Goal: Task Accomplishment & Management: Use online tool/utility

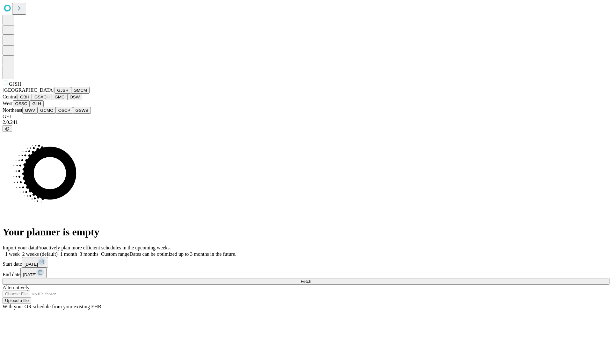
click at [55, 94] on button "GJSH" at bounding box center [63, 90] width 17 height 7
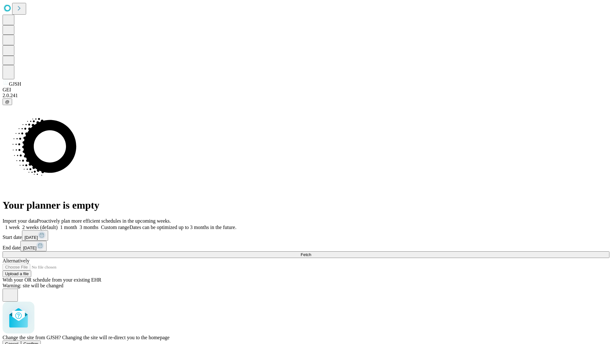
click at [39, 342] on span "Confirm" at bounding box center [31, 344] width 15 height 5
click at [58, 225] on label "2 weeks (default)" at bounding box center [39, 227] width 38 height 5
click at [311, 253] on span "Fetch" at bounding box center [306, 255] width 11 height 5
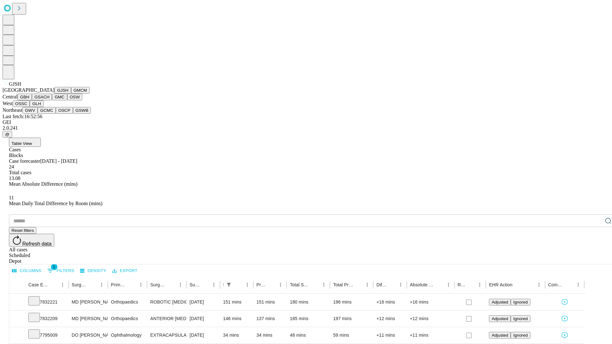
click at [71, 94] on button "GMCM" at bounding box center [80, 90] width 18 height 7
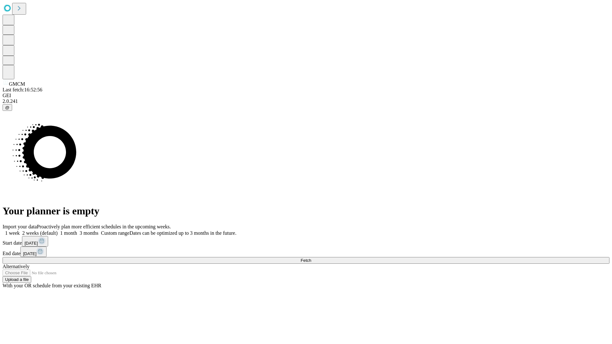
click at [58, 231] on label "2 weeks (default)" at bounding box center [39, 233] width 38 height 5
click at [311, 258] on span "Fetch" at bounding box center [306, 260] width 11 height 5
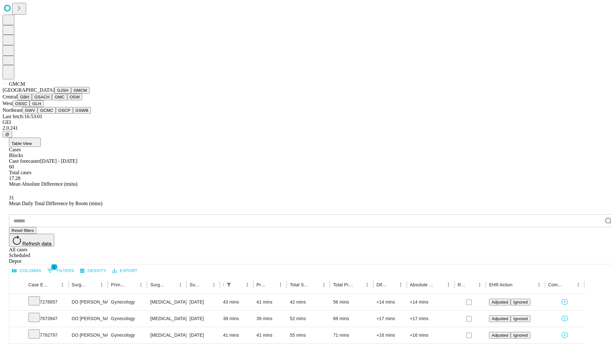
click at [32, 100] on button "GBH" at bounding box center [25, 97] width 14 height 7
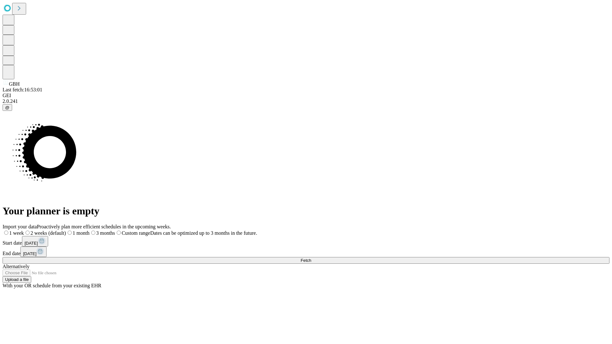
click at [66, 231] on label "2 weeks (default)" at bounding box center [45, 233] width 42 height 5
click at [311, 258] on span "Fetch" at bounding box center [306, 260] width 11 height 5
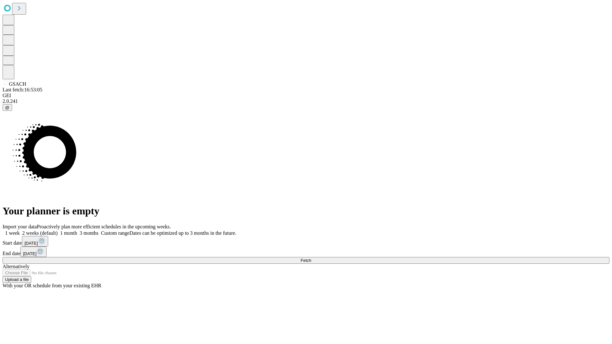
click at [58, 231] on label "2 weeks (default)" at bounding box center [39, 233] width 38 height 5
click at [311, 258] on span "Fetch" at bounding box center [306, 260] width 11 height 5
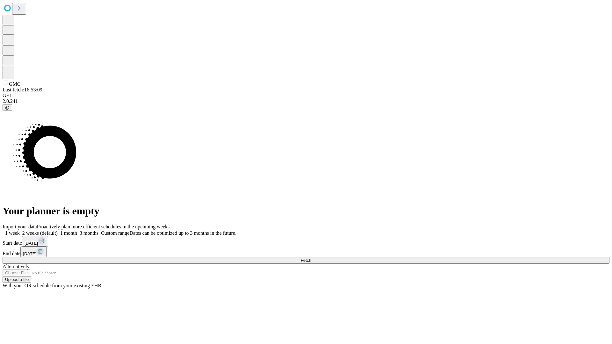
click at [311, 258] on span "Fetch" at bounding box center [306, 260] width 11 height 5
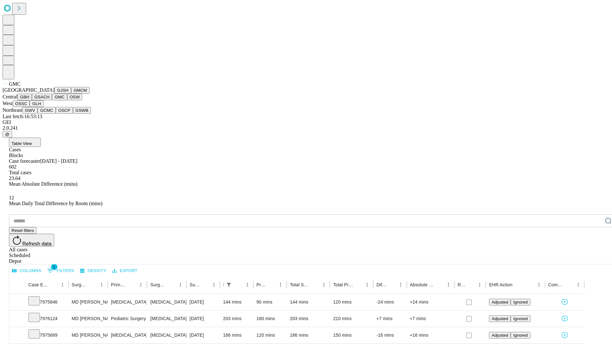
click at [67, 100] on button "OSW" at bounding box center [74, 97] width 15 height 7
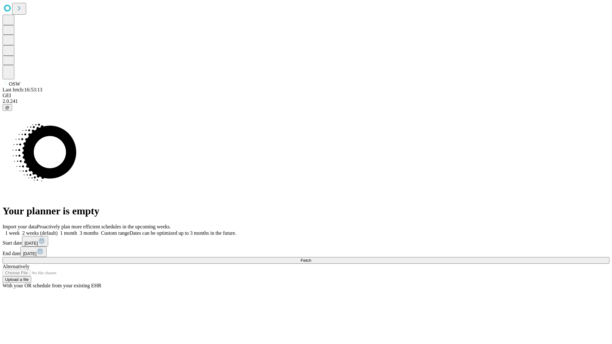
click at [58, 231] on label "2 weeks (default)" at bounding box center [39, 233] width 38 height 5
click at [311, 258] on span "Fetch" at bounding box center [306, 260] width 11 height 5
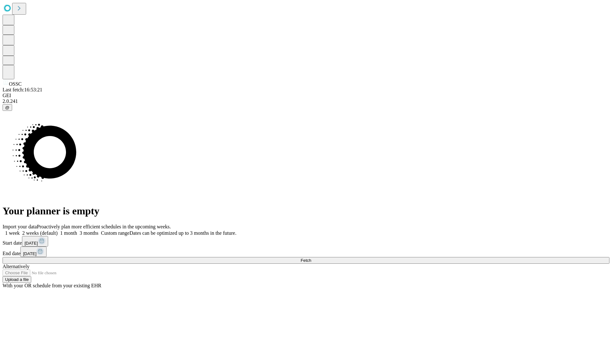
click at [311, 258] on span "Fetch" at bounding box center [306, 260] width 11 height 5
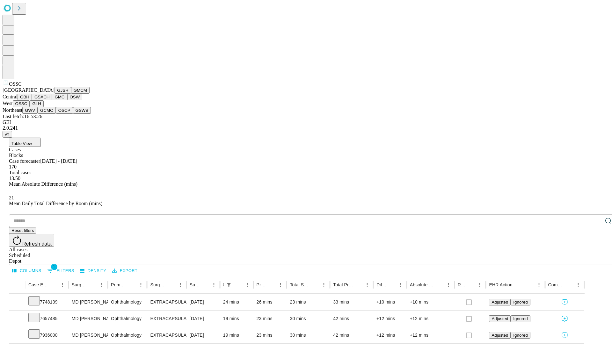
click at [43, 107] on button "GLH" at bounding box center [37, 103] width 14 height 7
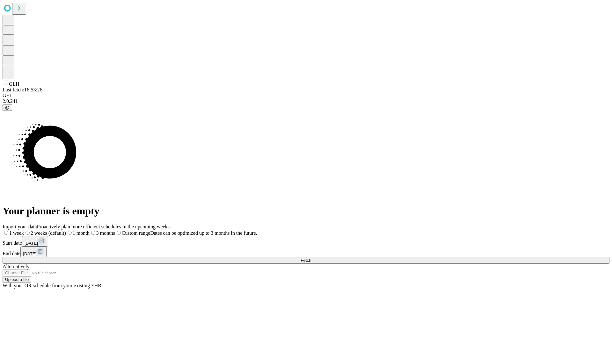
click at [66, 231] on label "2 weeks (default)" at bounding box center [45, 233] width 42 height 5
click at [311, 258] on span "Fetch" at bounding box center [306, 260] width 11 height 5
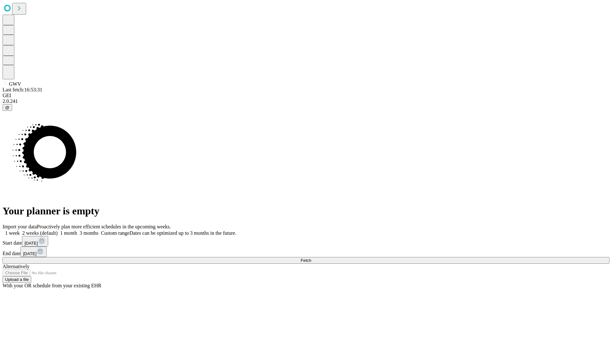
click at [311, 258] on span "Fetch" at bounding box center [306, 260] width 11 height 5
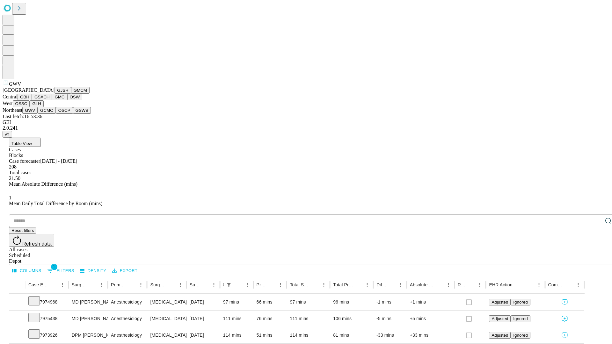
click at [49, 114] on button "GCMC" at bounding box center [47, 110] width 18 height 7
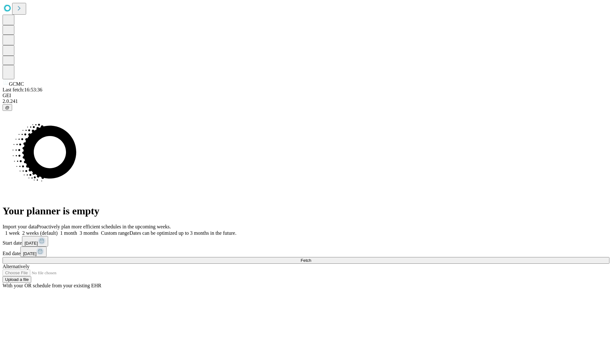
click at [58, 231] on label "2 weeks (default)" at bounding box center [39, 233] width 38 height 5
click at [311, 258] on span "Fetch" at bounding box center [306, 260] width 11 height 5
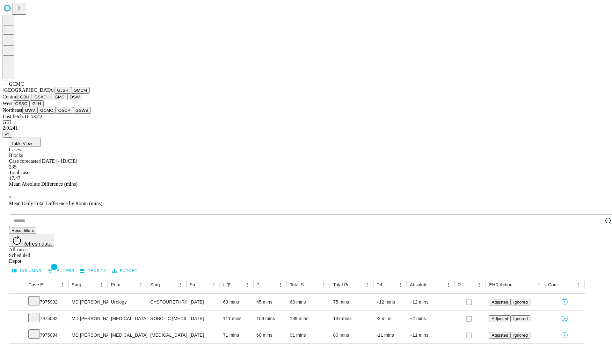
click at [56, 114] on button "OSCP" at bounding box center [64, 110] width 17 height 7
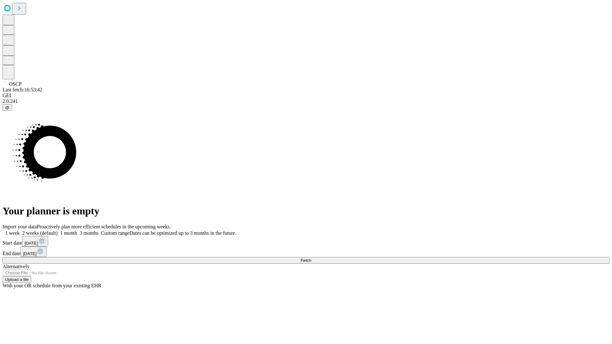
click at [58, 231] on label "2 weeks (default)" at bounding box center [39, 233] width 38 height 5
click at [311, 258] on span "Fetch" at bounding box center [306, 260] width 11 height 5
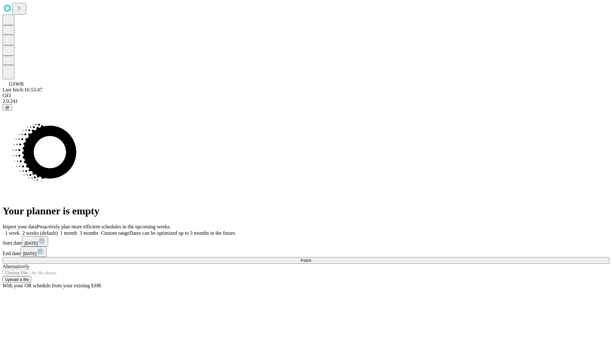
click at [58, 231] on label "2 weeks (default)" at bounding box center [39, 233] width 38 height 5
click at [311, 258] on span "Fetch" at bounding box center [306, 260] width 11 height 5
